Goal: Transaction & Acquisition: Purchase product/service

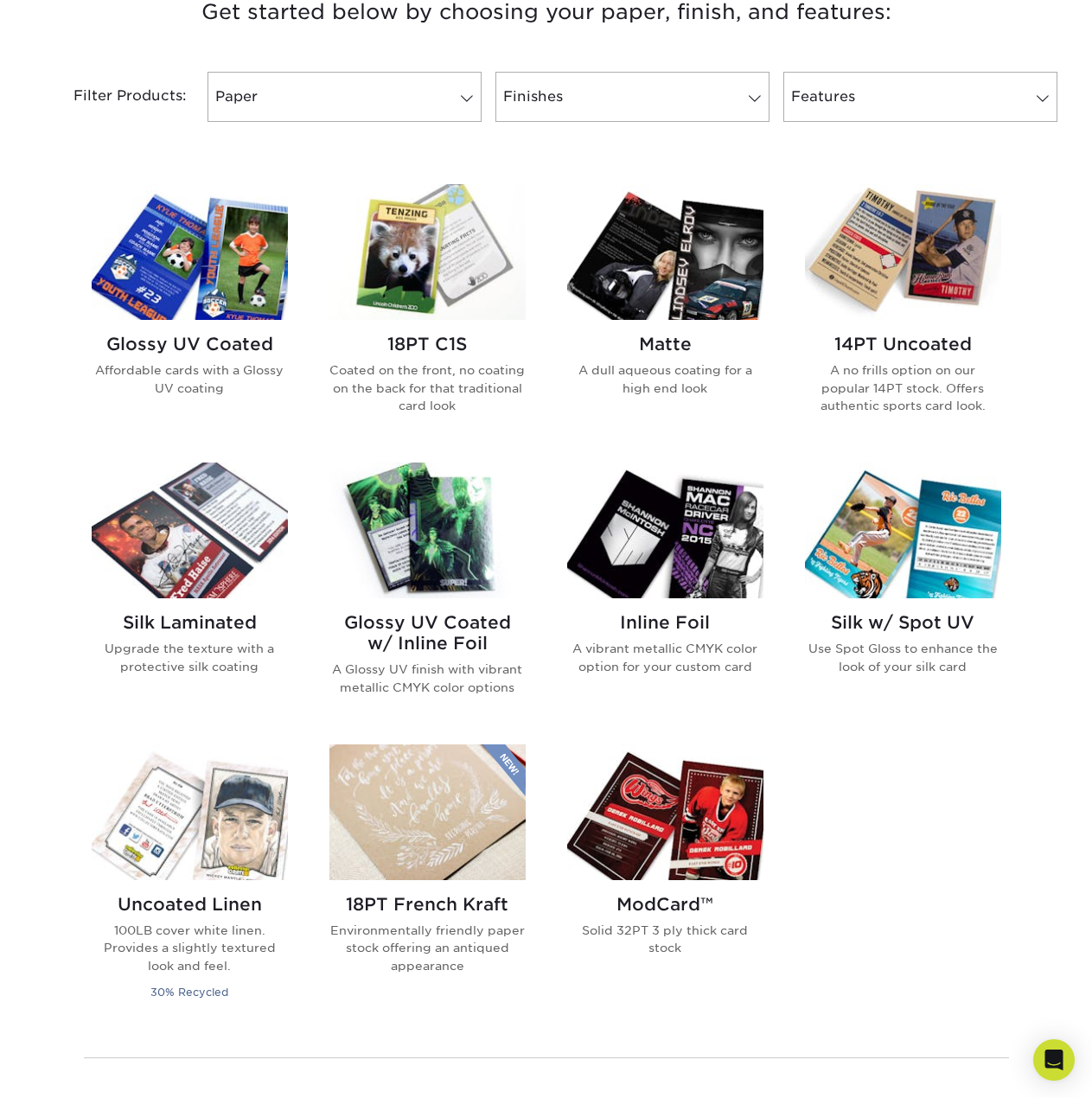
scroll to position [692, 0]
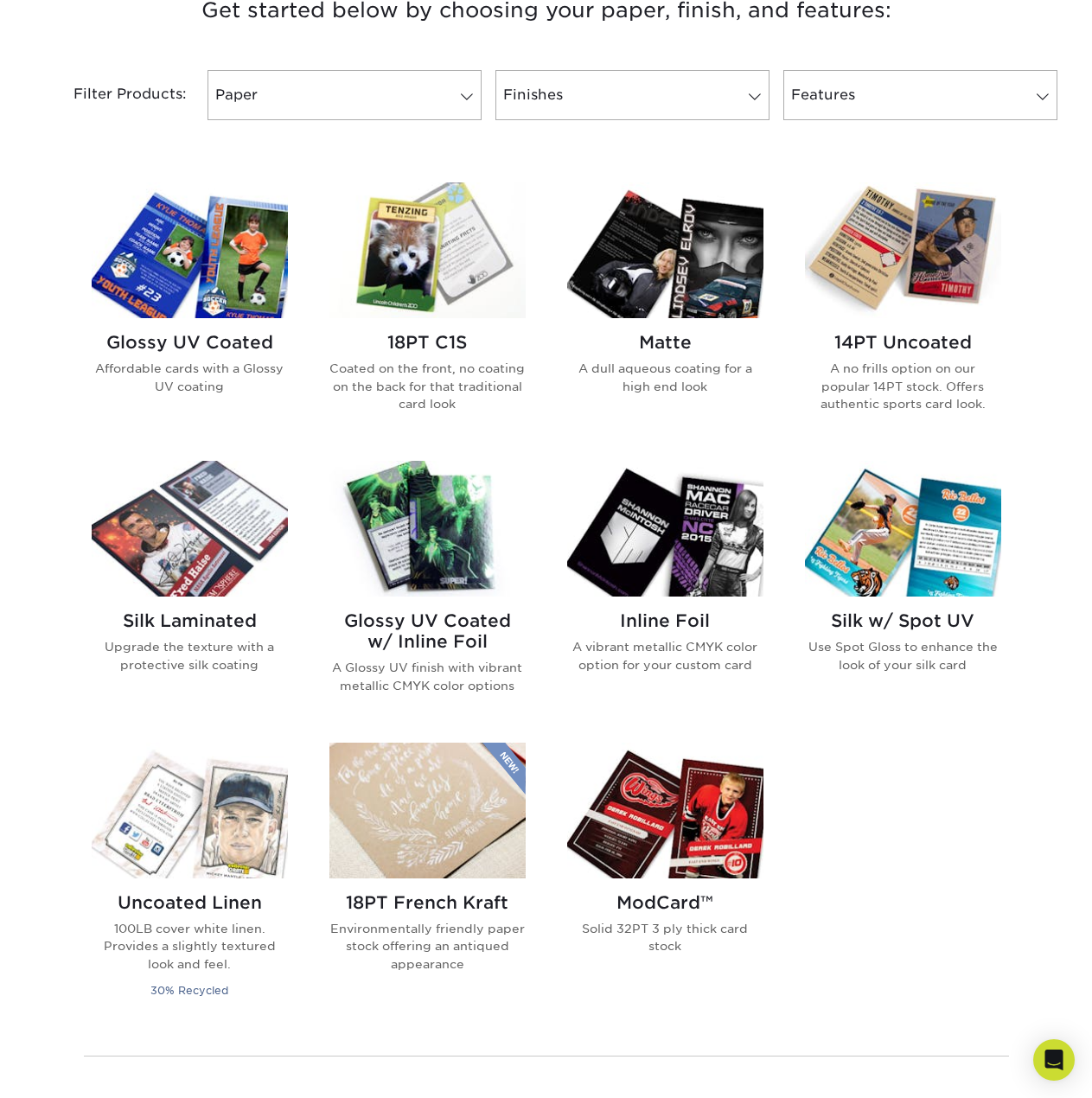
click at [223, 620] on h2 "Silk Laminated" at bounding box center [190, 620] width 196 height 20
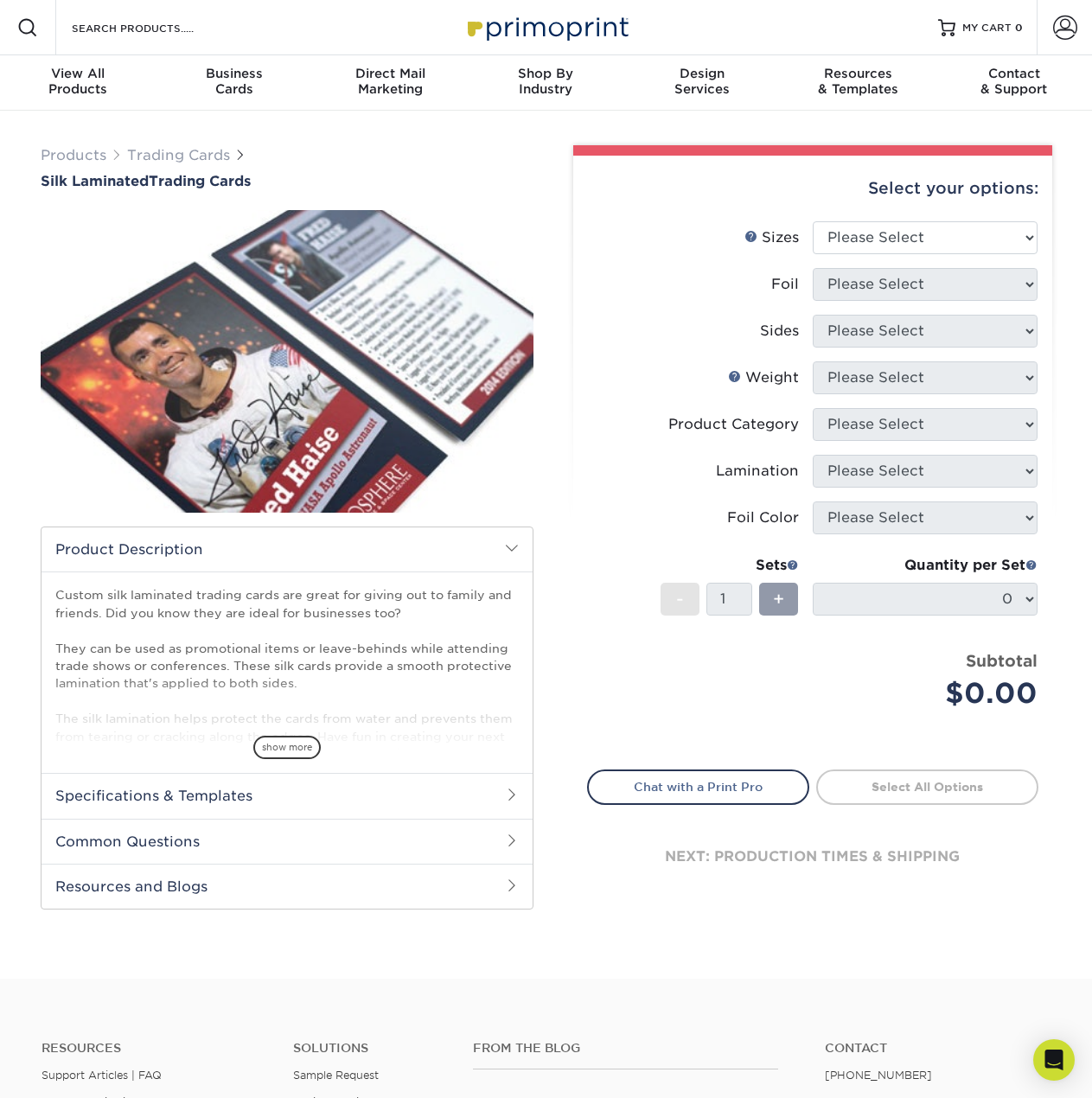
scroll to position [173, 0]
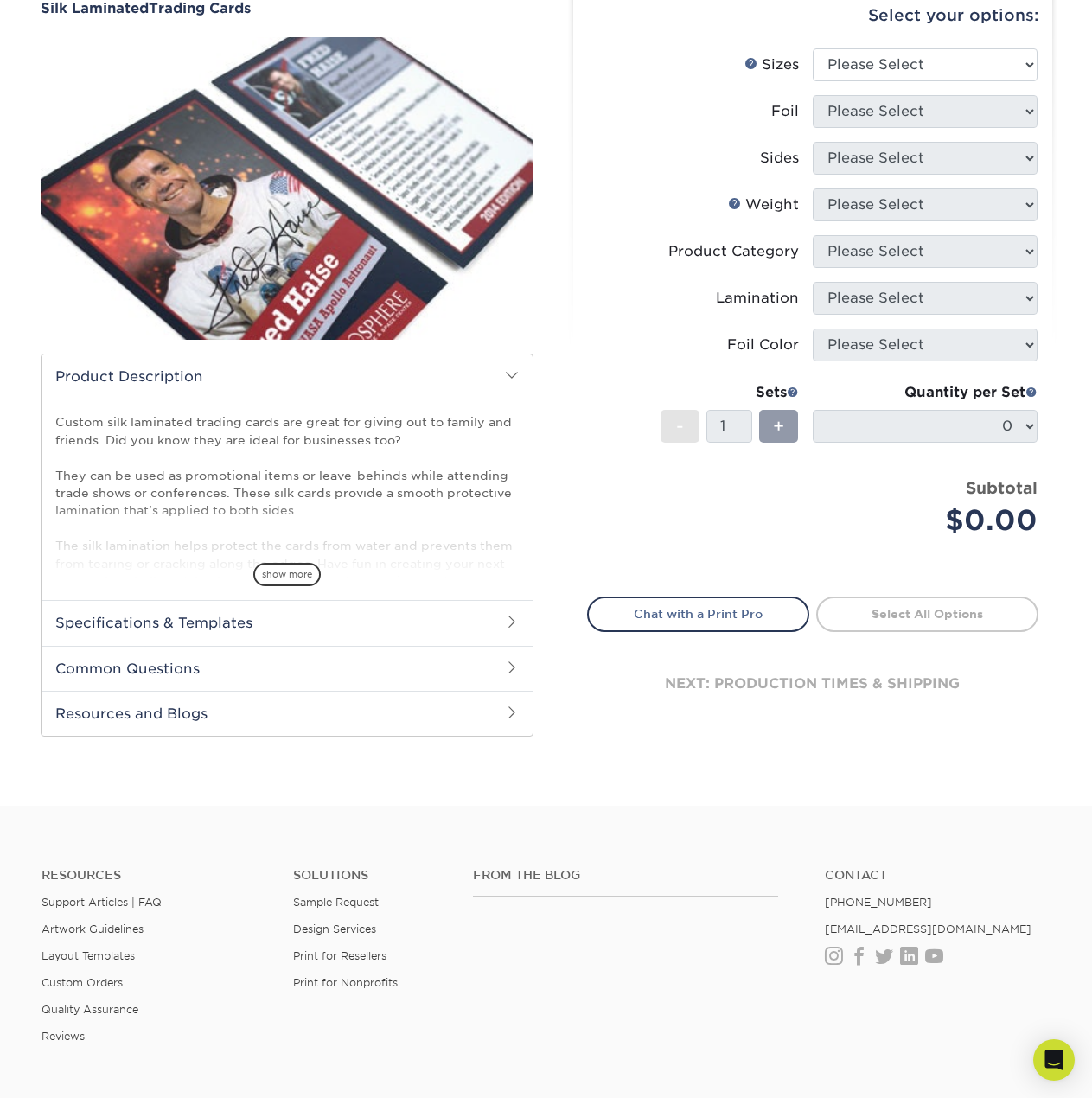
click at [180, 620] on h2 "Specifications & Templates" at bounding box center [287, 622] width 491 height 45
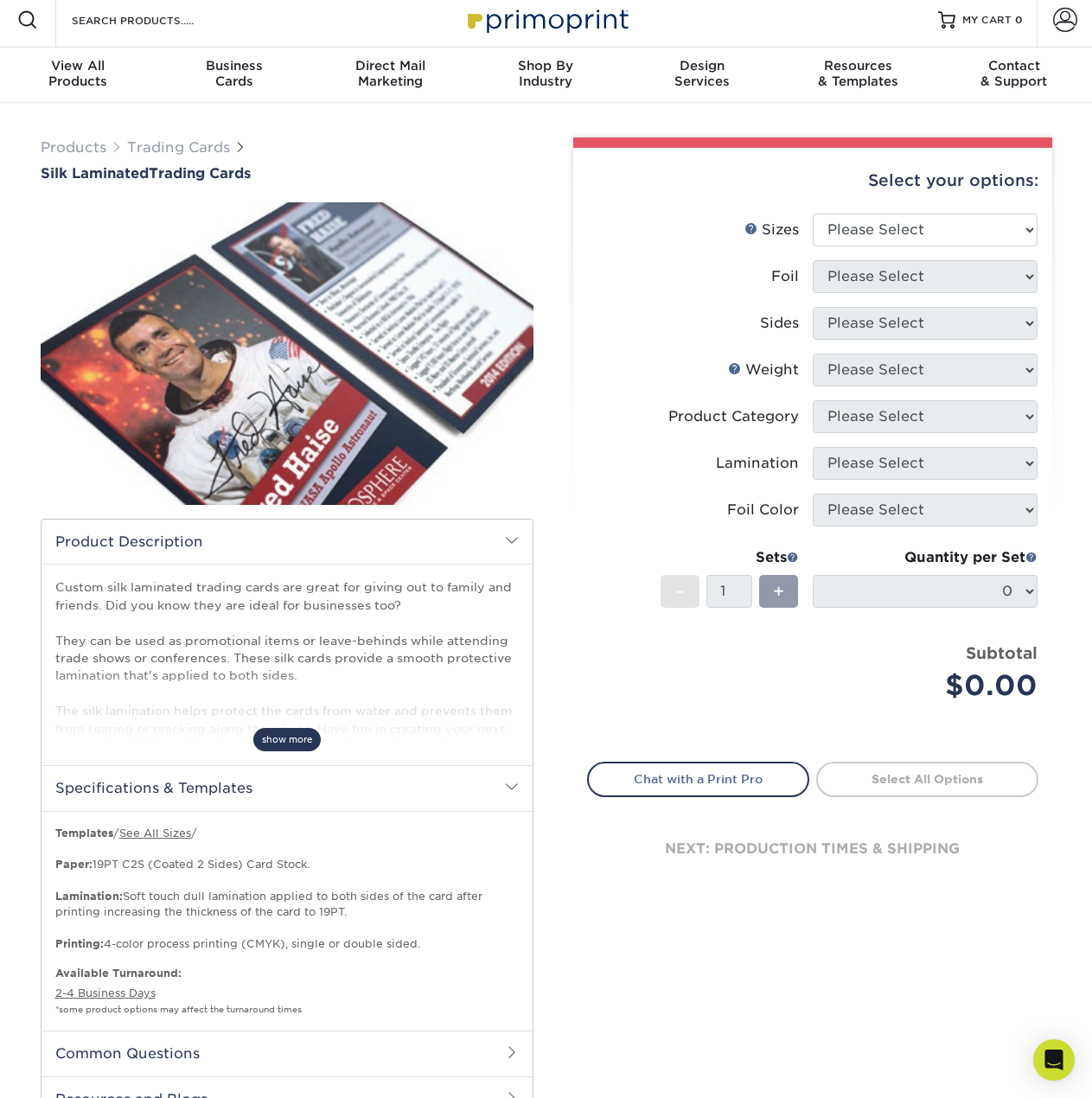
scroll to position [0, 0]
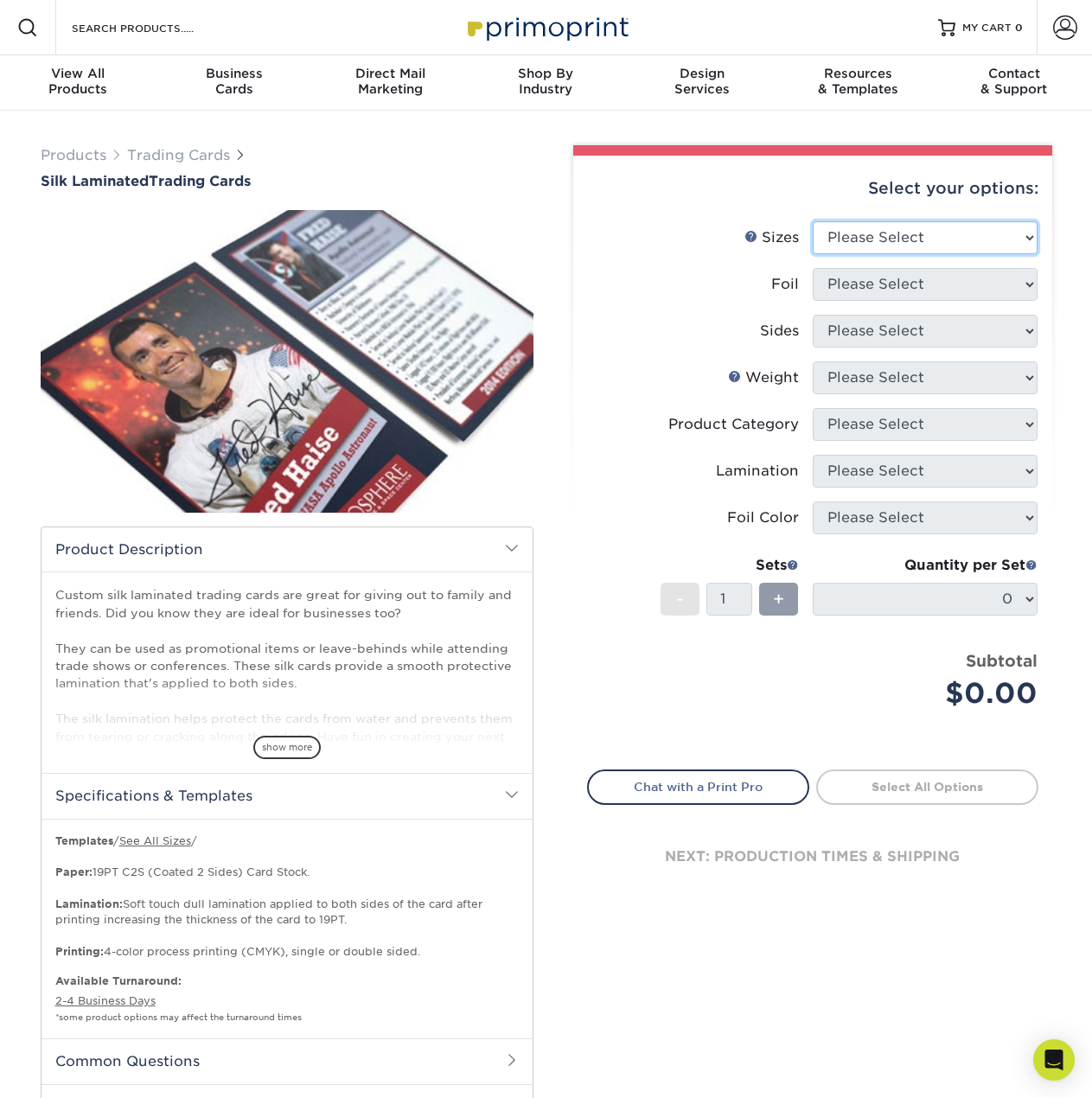
click at [924, 243] on select "Please Select 2.5" x 3.5"" at bounding box center [925, 238] width 224 height 33
select select "2.50x3.50"
click at [813, 222] on select "Please Select 2.5" x 3.5"" at bounding box center [925, 238] width 224 height 33
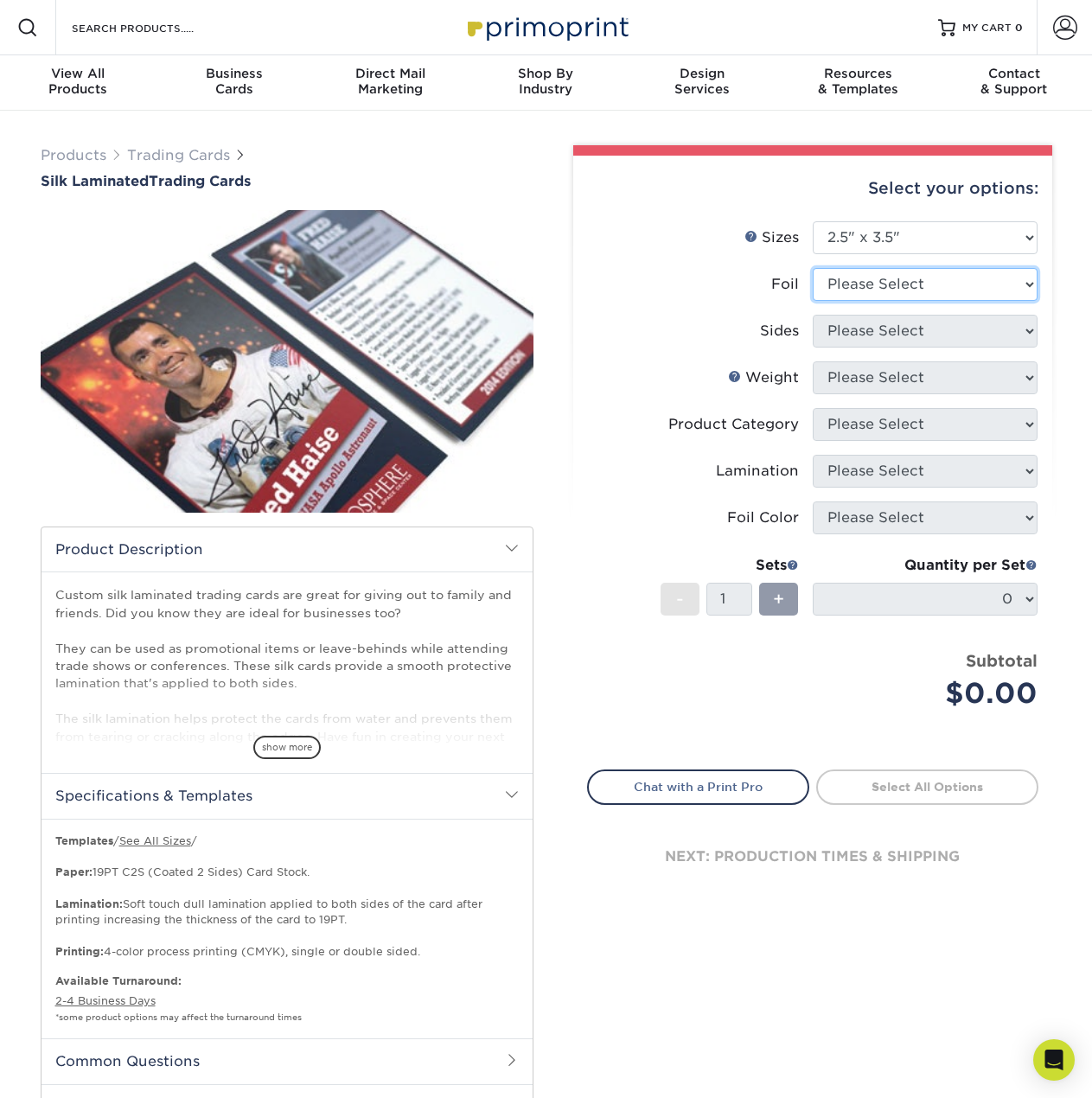
click at [899, 296] on select "Please Select No Yes" at bounding box center [925, 284] width 224 height 33
select select "1"
click at [813, 268] on select "Please Select No Yes" at bounding box center [925, 284] width 224 height 33
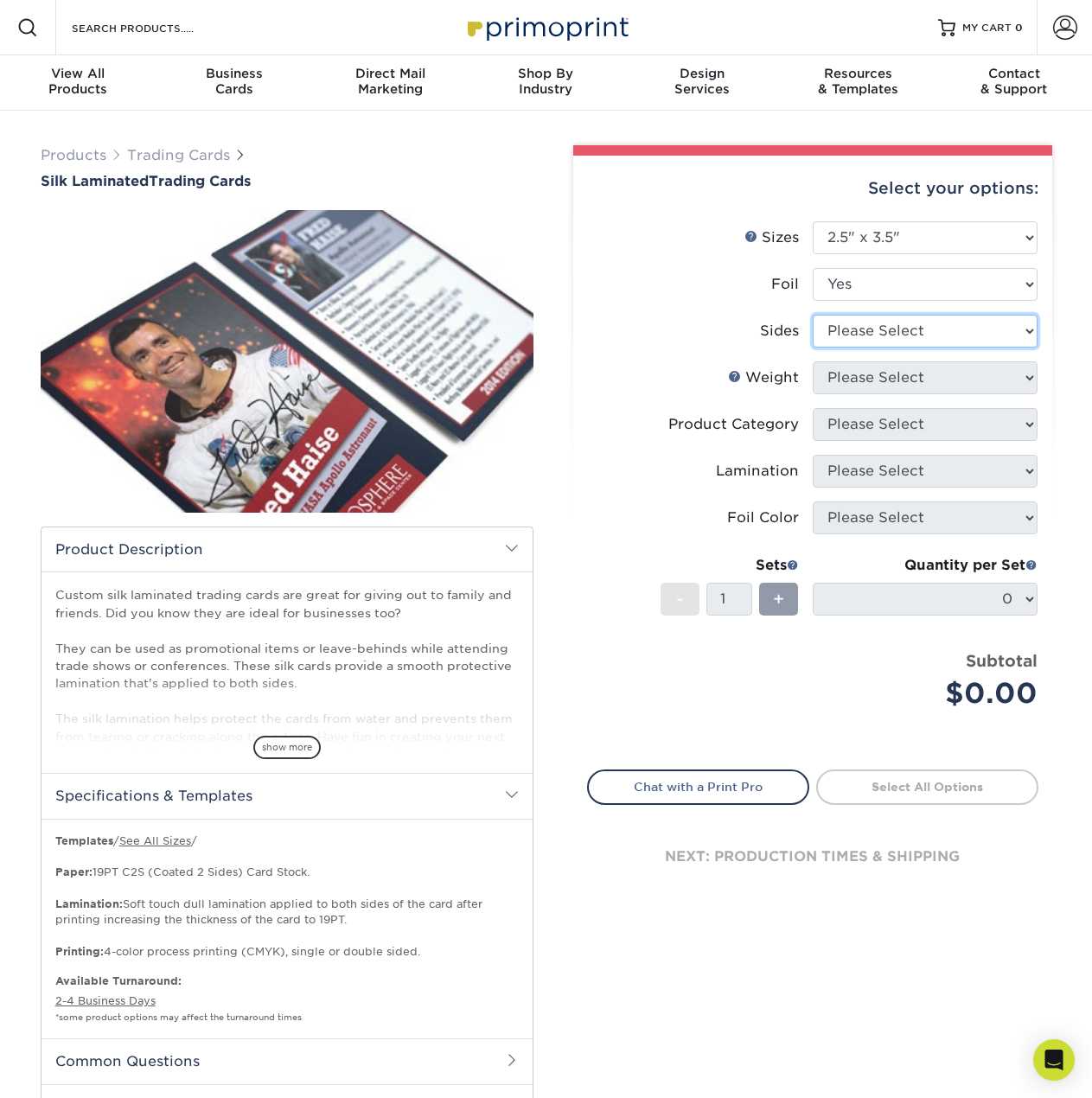
click at [876, 331] on select "Please Select Print Both Sides - Foil Both Sides Print Both Sides - Foil Front …" at bounding box center [925, 330] width 224 height 33
select select "34527644-b4fd-4ffb-9092-1318eefcd9d9"
click at [813, 314] on select "Please Select Print Both Sides - Foil Both Sides Print Both Sides - Foil Front …" at bounding box center [925, 330] width 224 height 33
